Goal: Information Seeking & Learning: Check status

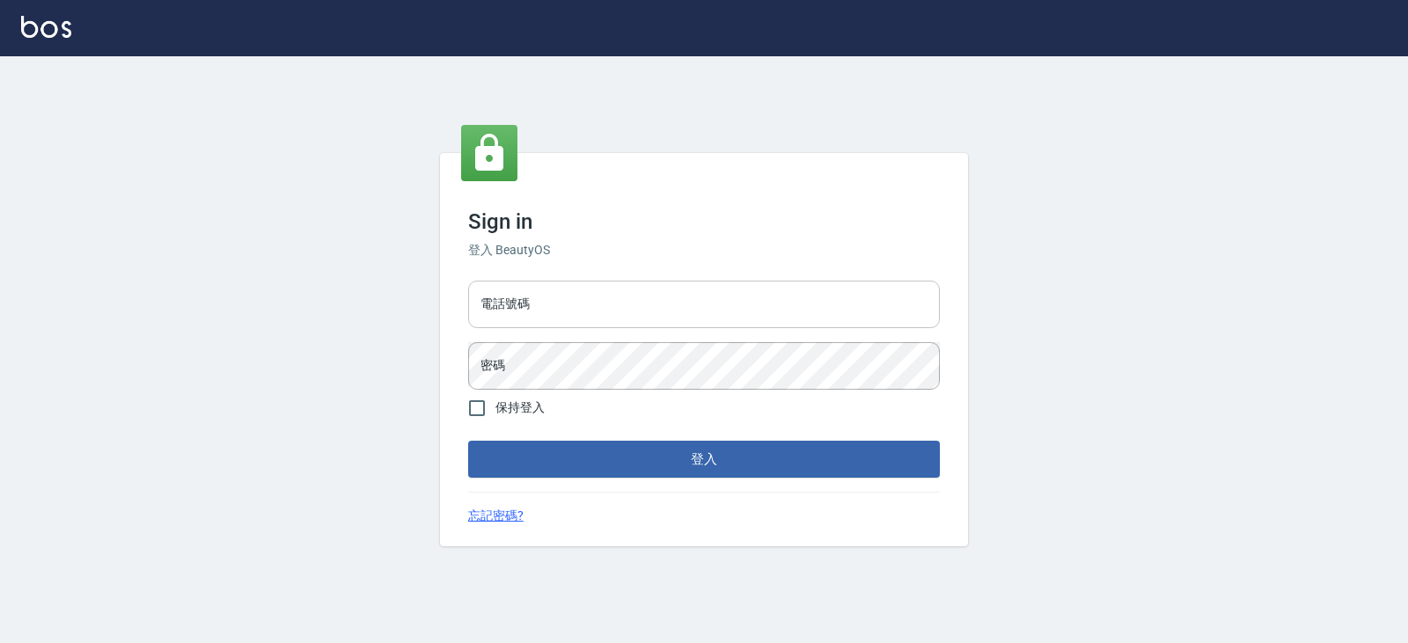
click at [615, 287] on input "電話號碼" at bounding box center [704, 305] width 472 height 48
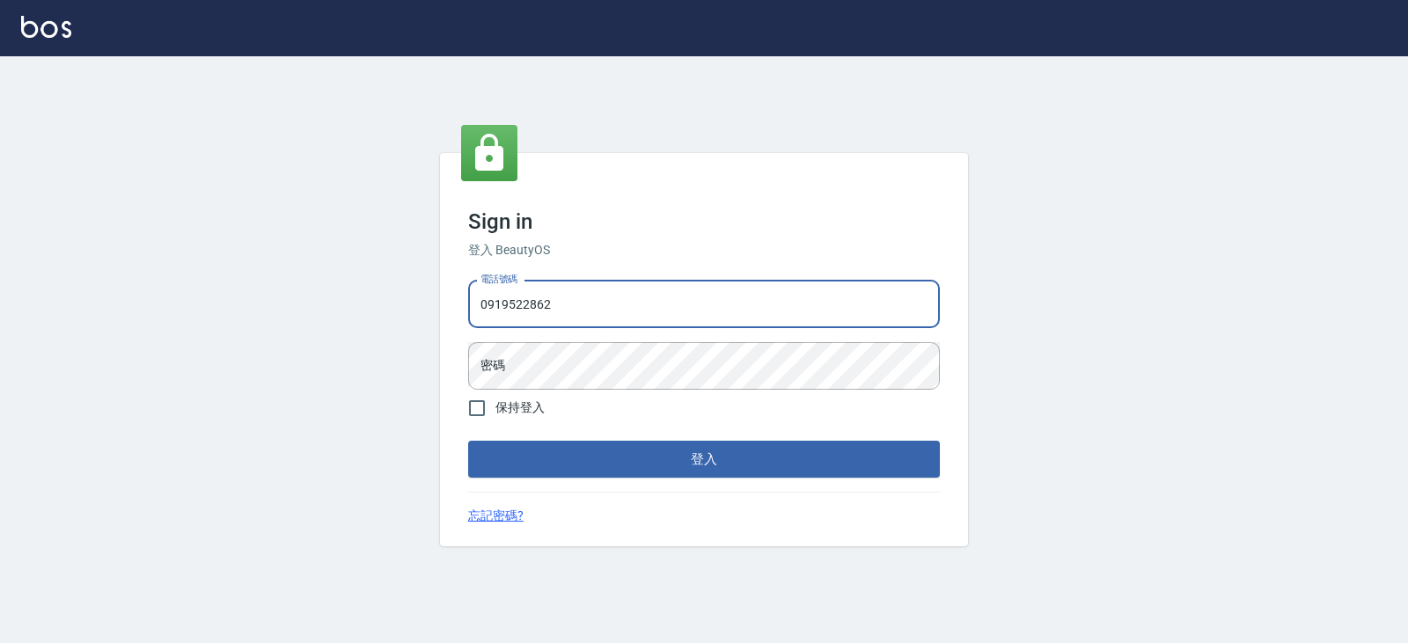
type input "0919522862"
click at [468, 441] on button "登入" at bounding box center [704, 459] width 472 height 37
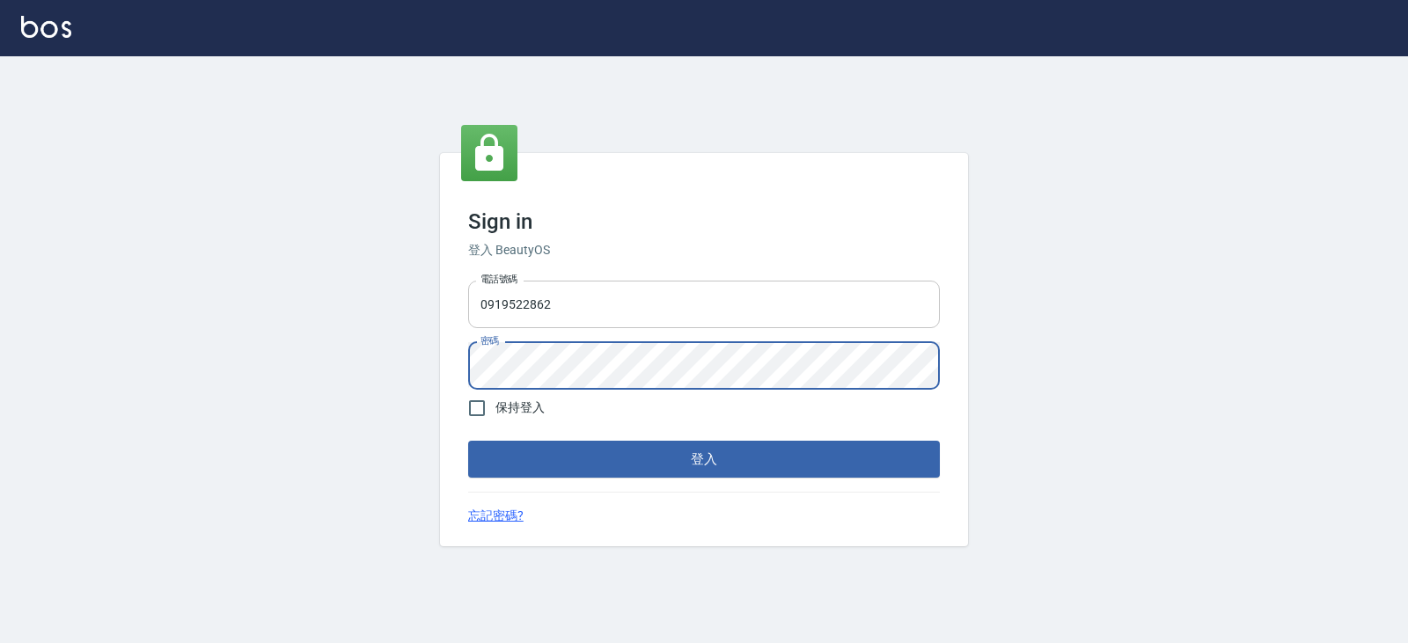
click at [468, 441] on button "登入" at bounding box center [704, 459] width 472 height 37
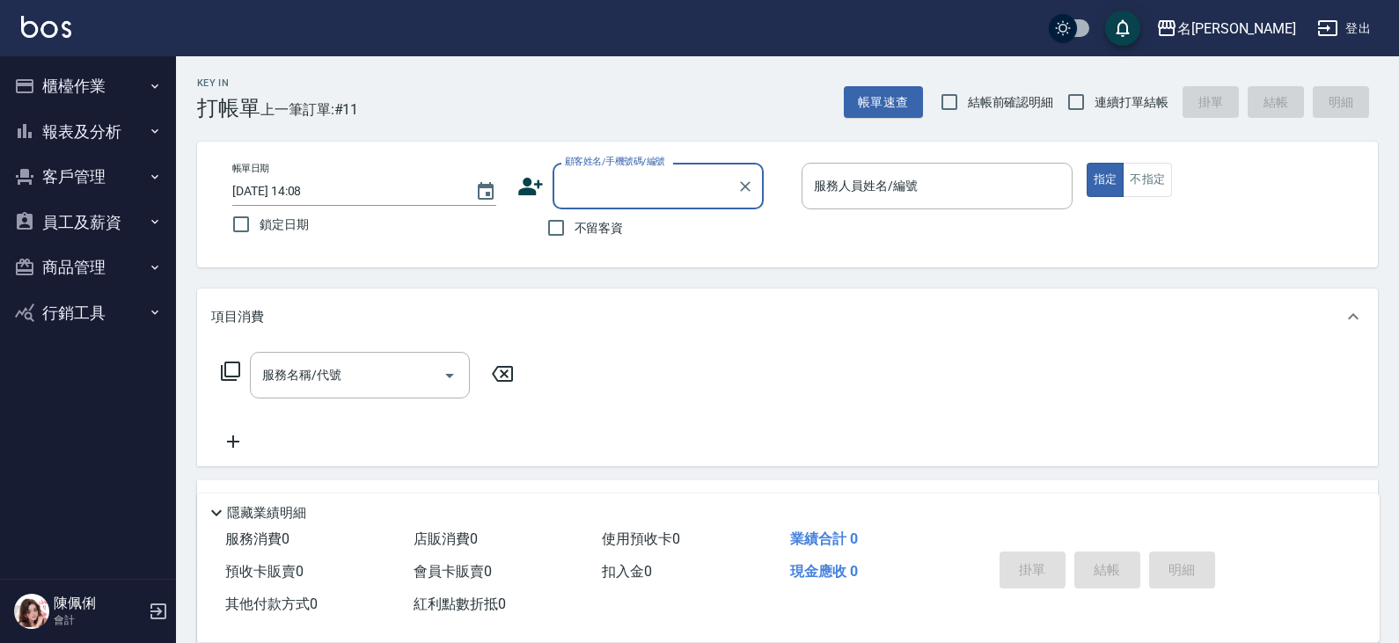
click at [112, 121] on button "報表及分析" at bounding box center [88, 132] width 162 height 46
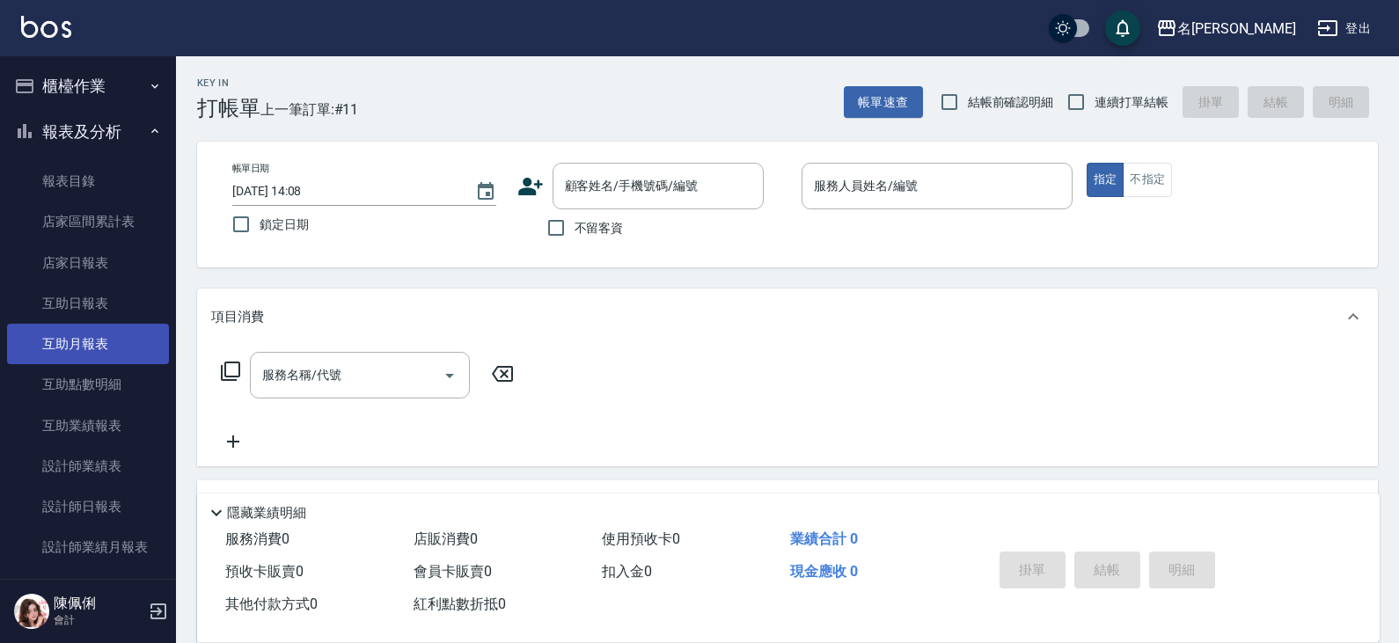
click at [89, 334] on link "互助月報表" at bounding box center [88, 344] width 162 height 40
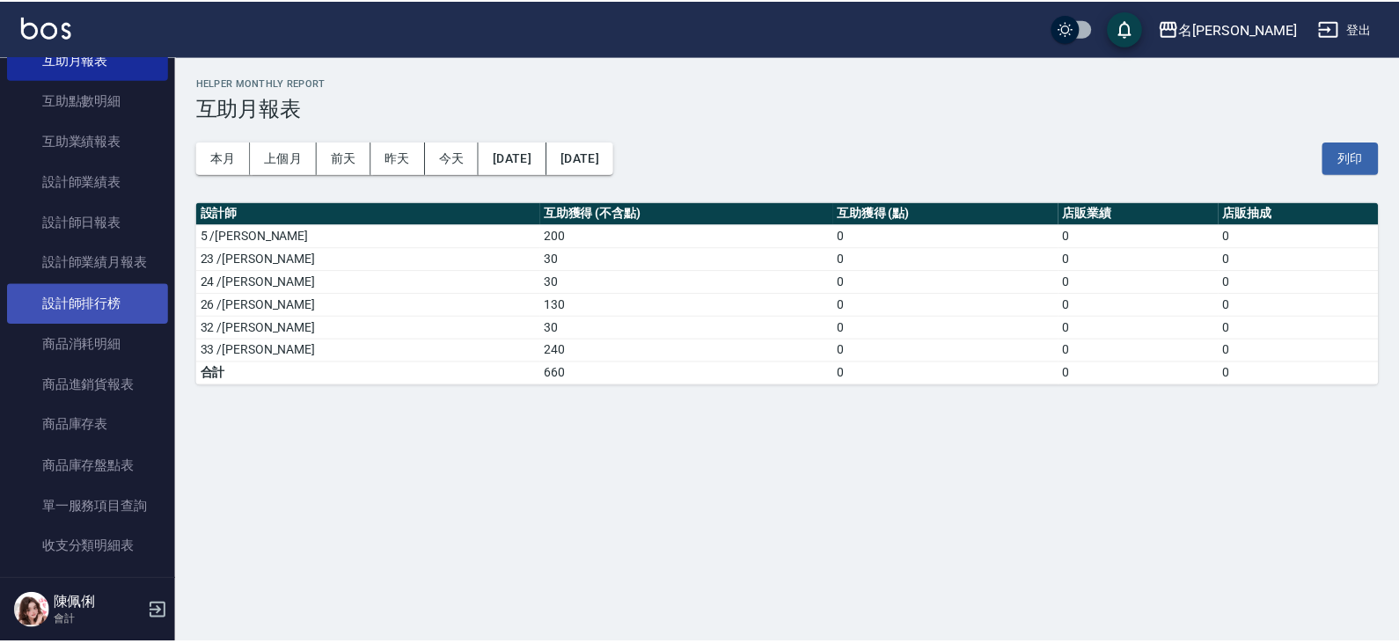
scroll to position [352, 0]
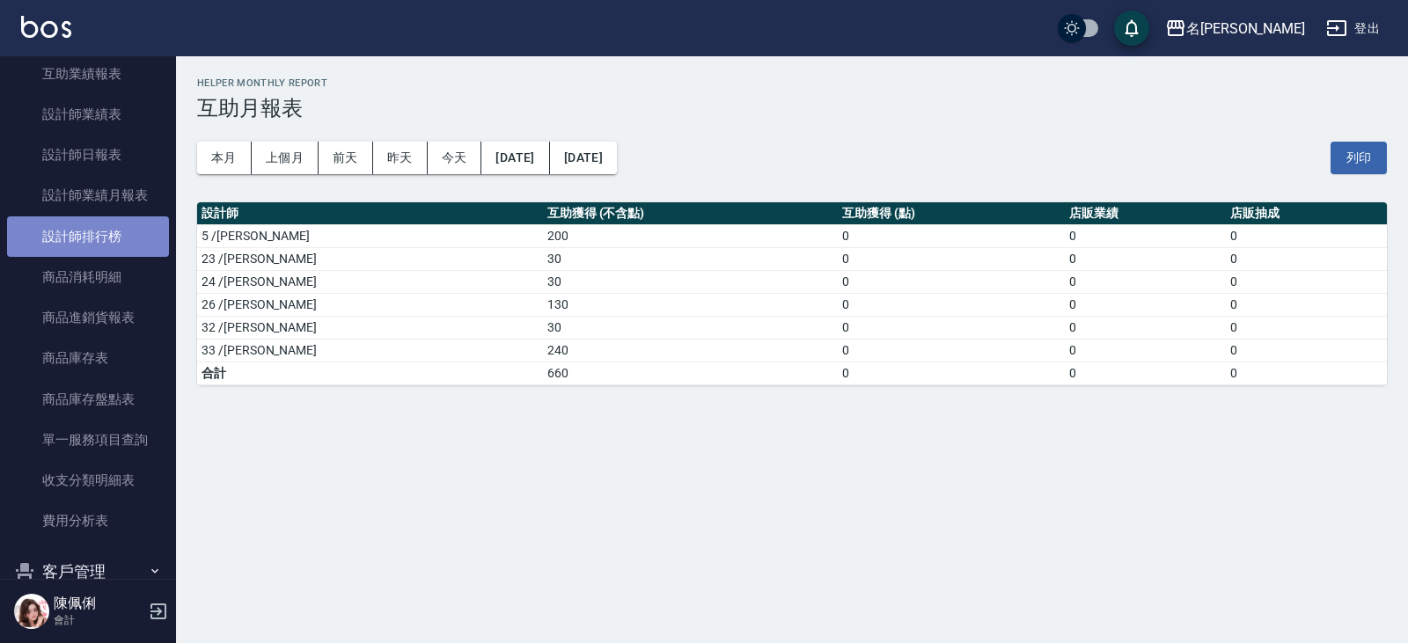
click at [100, 234] on link "設計師排行榜" at bounding box center [88, 236] width 162 height 40
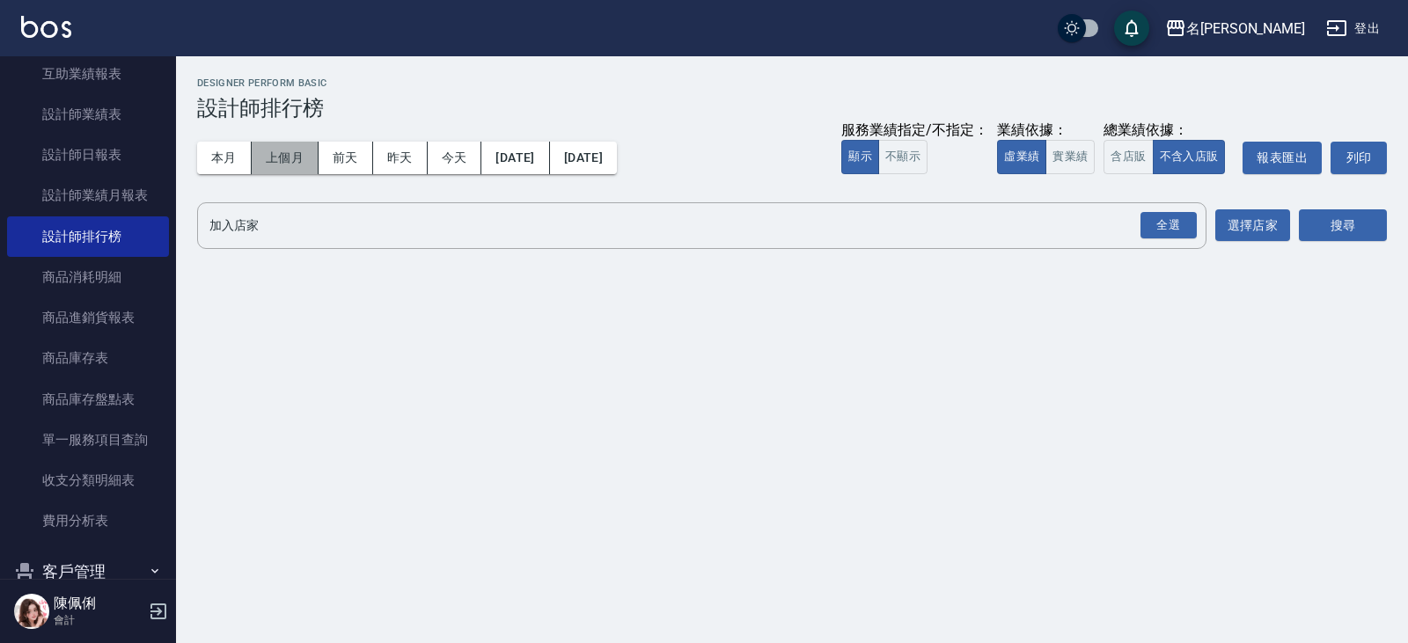
click at [271, 165] on button "上個月" at bounding box center [285, 158] width 67 height 33
click at [433, 228] on input "加入店家" at bounding box center [688, 225] width 967 height 31
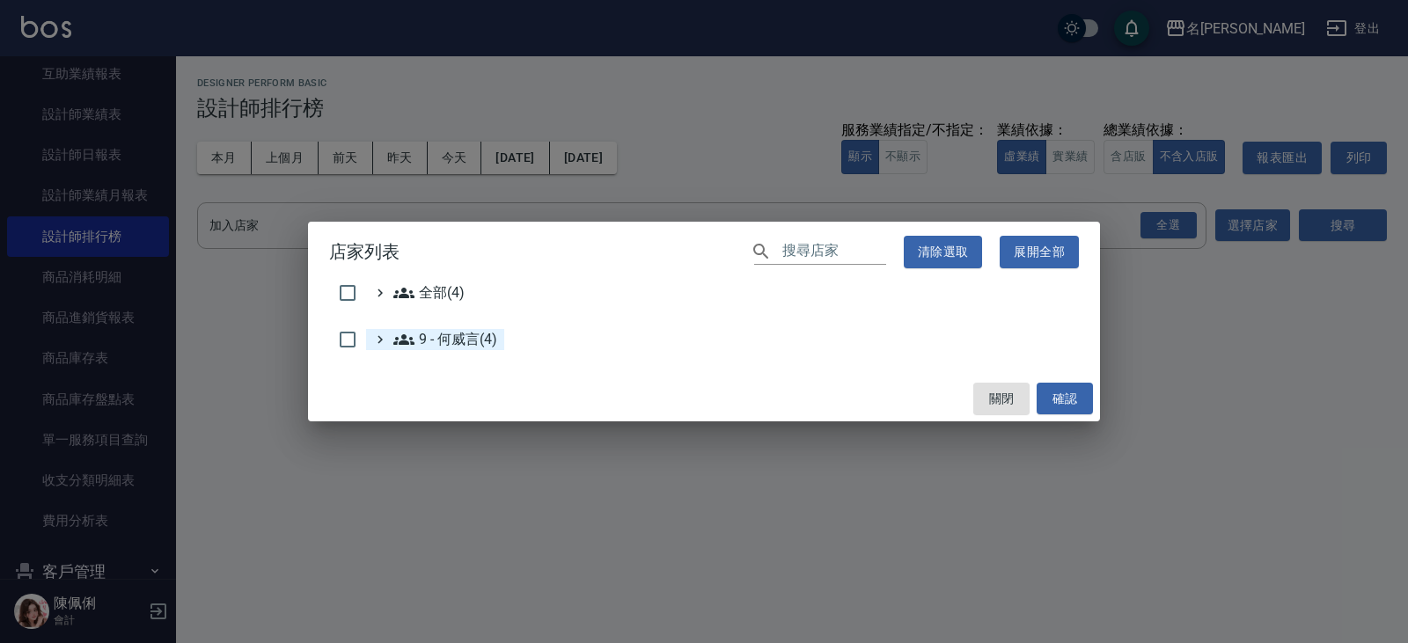
click at [461, 341] on 何威言\(4\) "9 - 何威言(4)" at bounding box center [445, 339] width 104 height 21
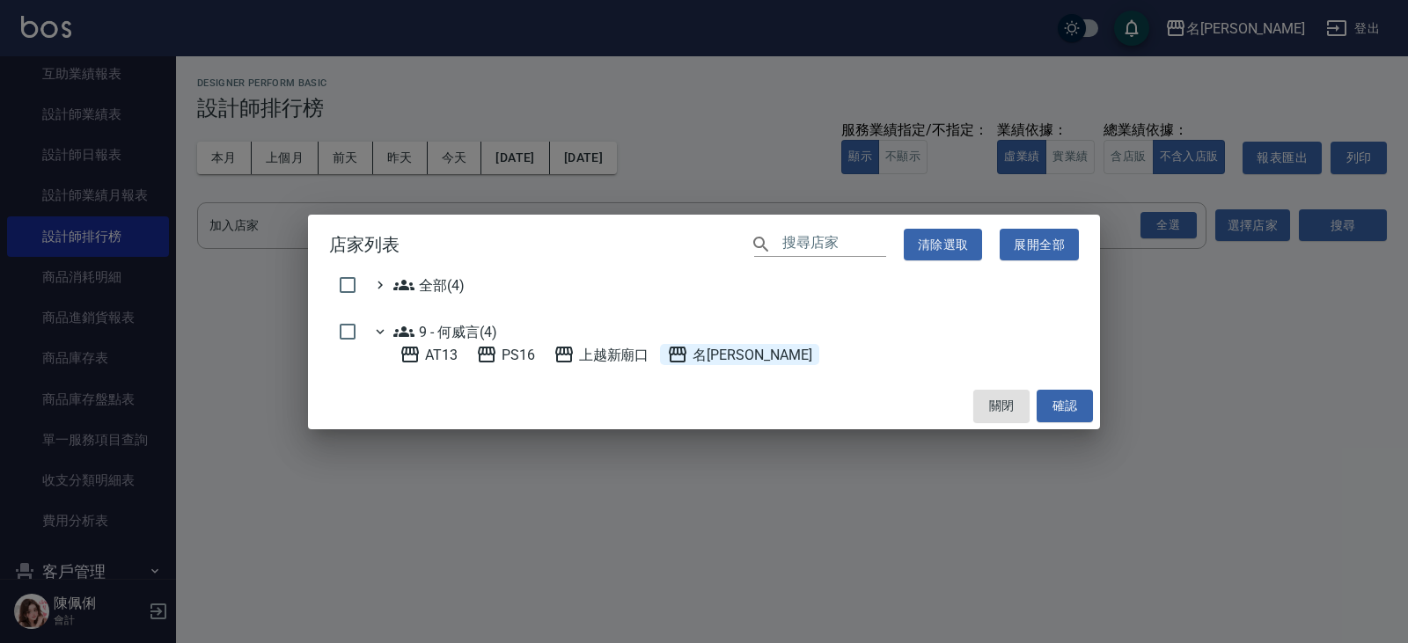
click at [722, 346] on span "名[PERSON_NAME]" at bounding box center [739, 354] width 144 height 21
click at [1074, 407] on button "確認" at bounding box center [1064, 406] width 56 height 33
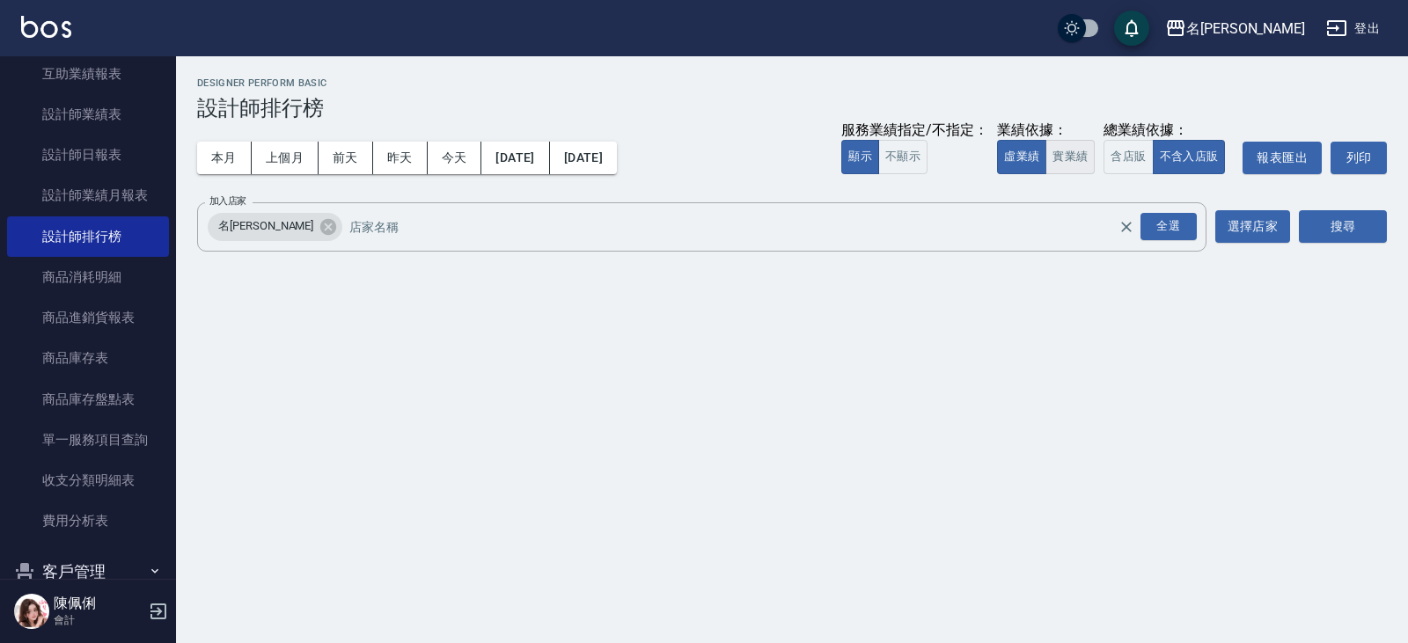
click at [1068, 154] on button "實業績" at bounding box center [1069, 157] width 49 height 34
click at [1349, 231] on button "搜尋" at bounding box center [1343, 226] width 88 height 33
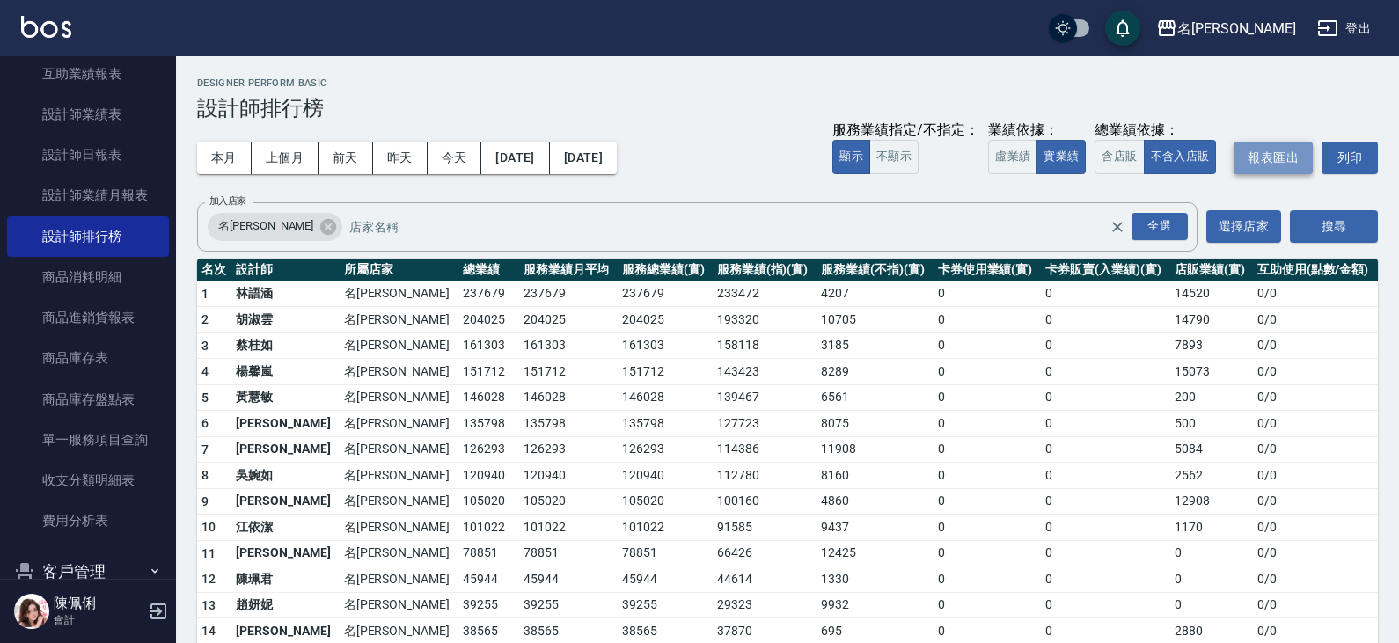
click at [1284, 158] on button "報表匯出" at bounding box center [1272, 158] width 79 height 33
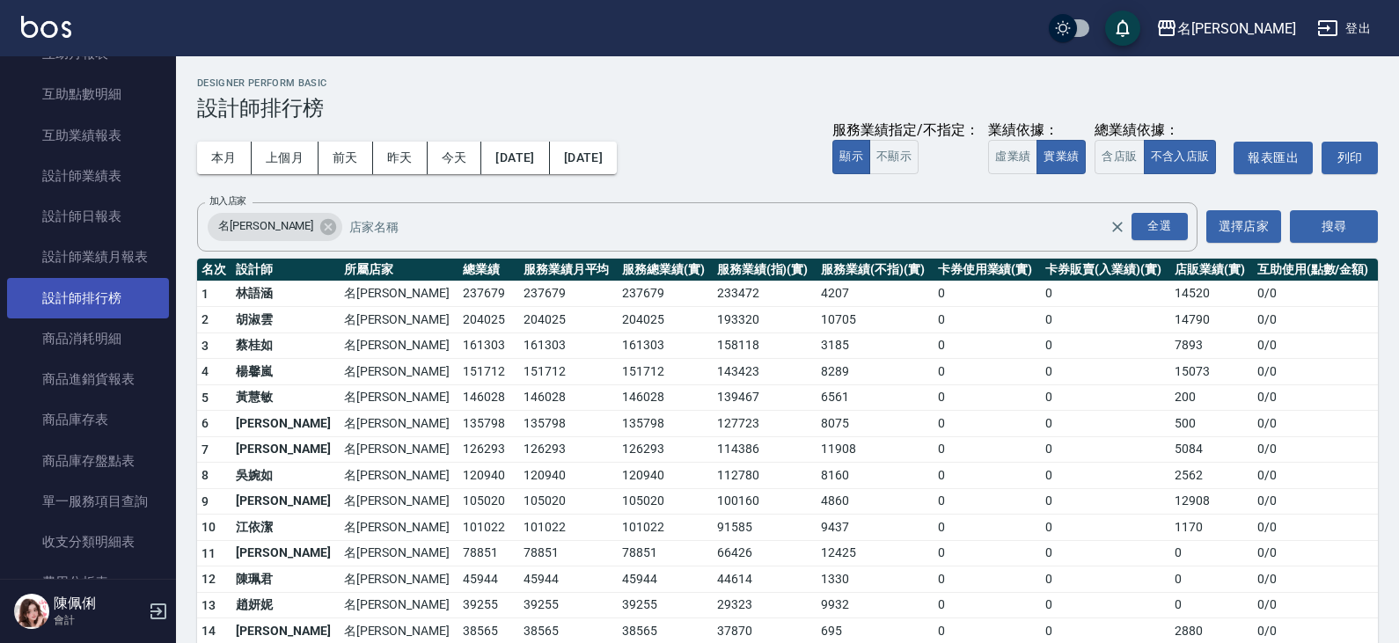
scroll to position [264, 0]
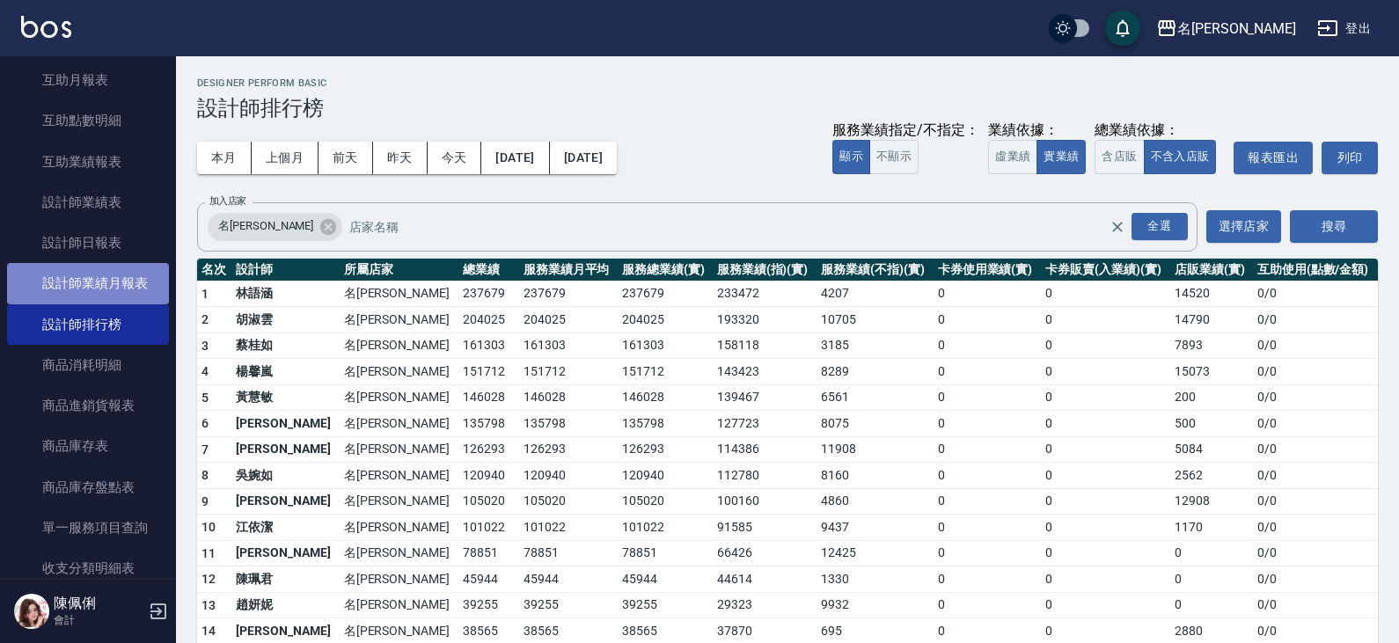
click at [88, 293] on link "設計師業績月報表" at bounding box center [88, 283] width 162 height 40
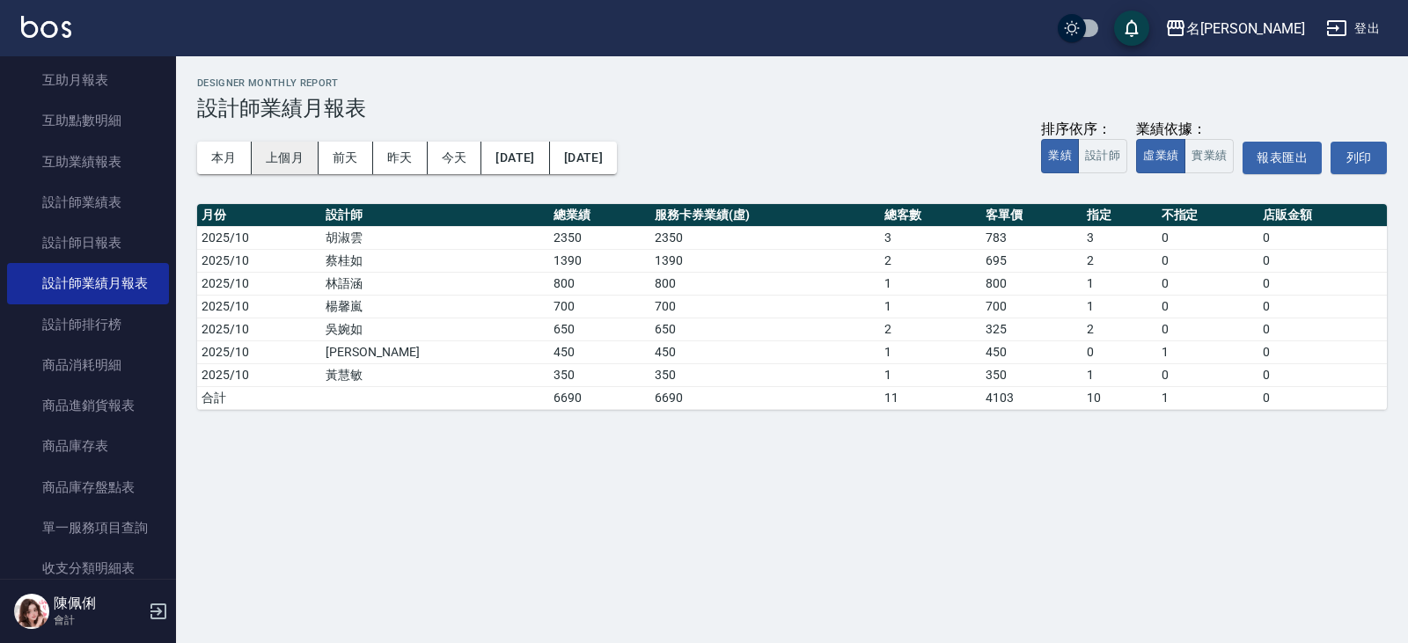
click at [272, 159] on button "上個月" at bounding box center [285, 158] width 67 height 33
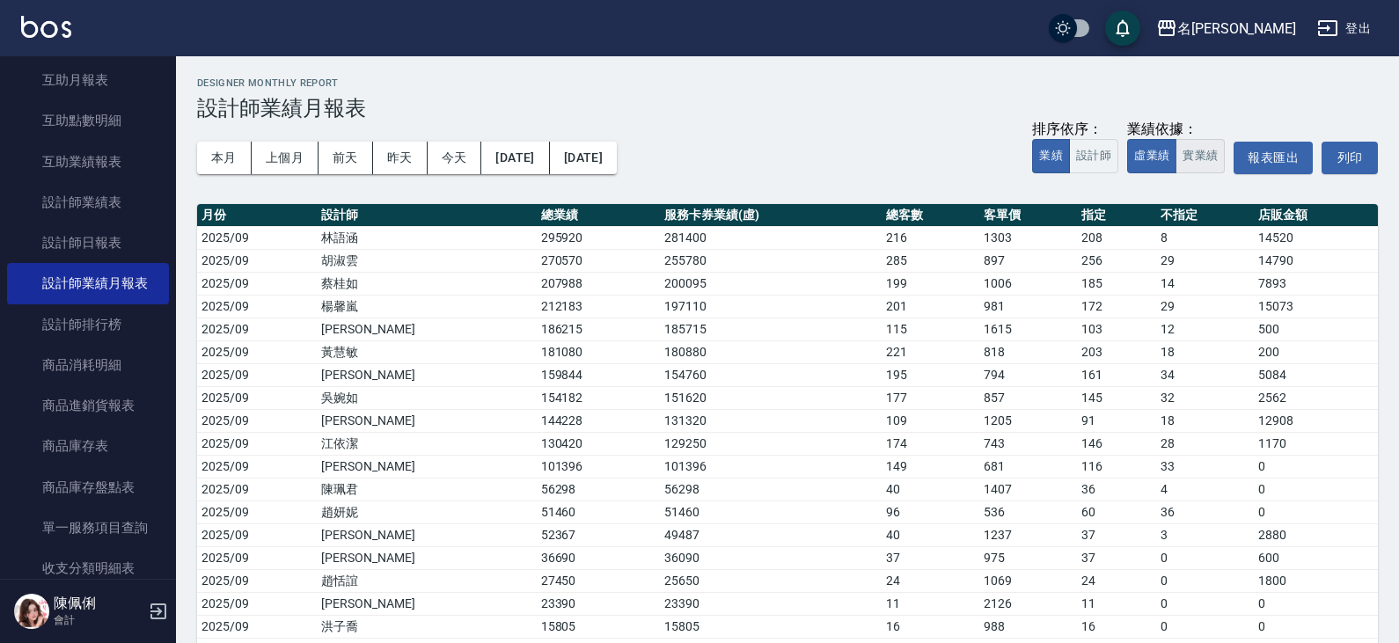
click at [1205, 150] on button "實業績" at bounding box center [1199, 156] width 49 height 34
click at [1293, 154] on button "報表匯出" at bounding box center [1272, 158] width 79 height 33
